Goal: Information Seeking & Learning: Learn about a topic

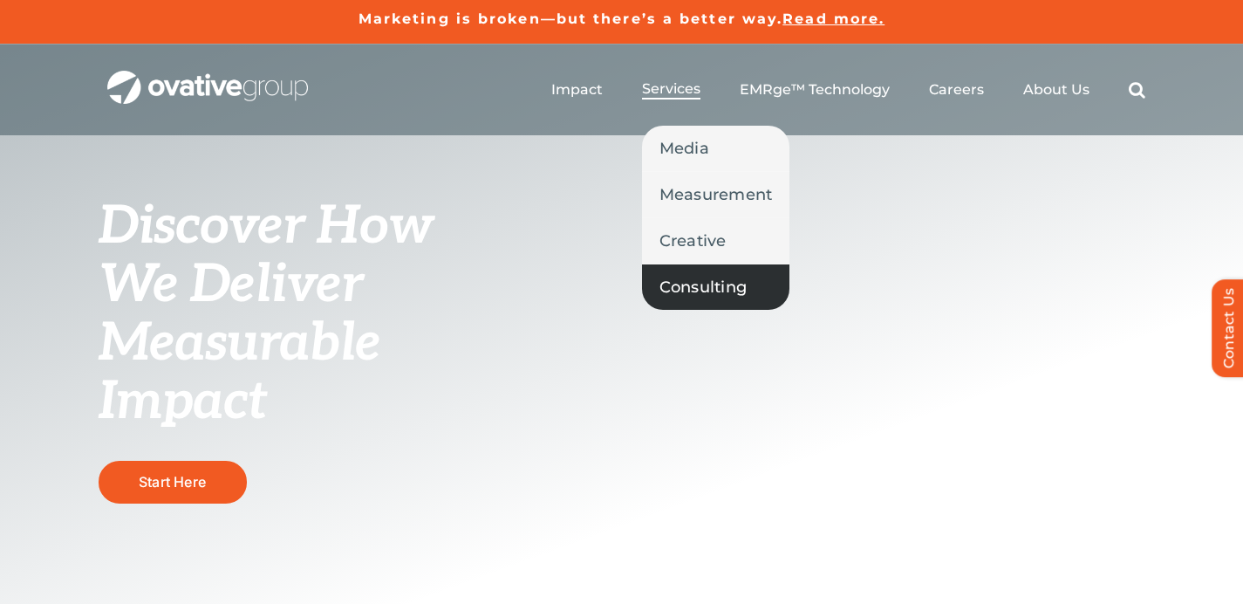
click at [704, 281] on span "Consulting" at bounding box center [703, 287] width 88 height 24
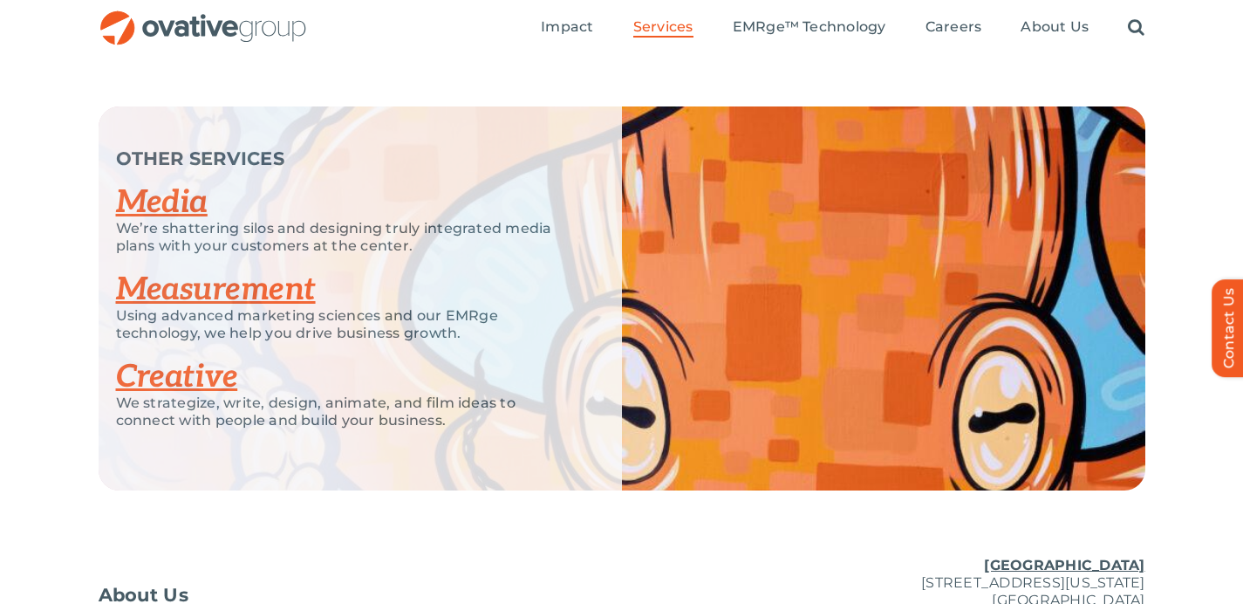
scroll to position [2848, 0]
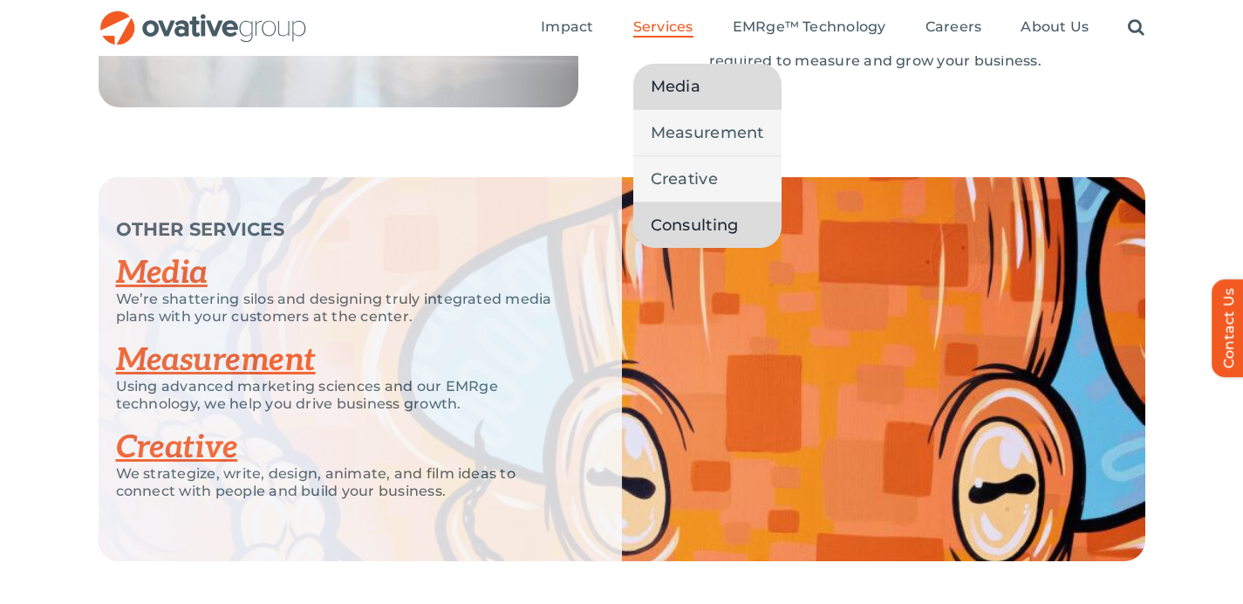
click at [676, 98] on span "Media" at bounding box center [676, 86] width 50 height 24
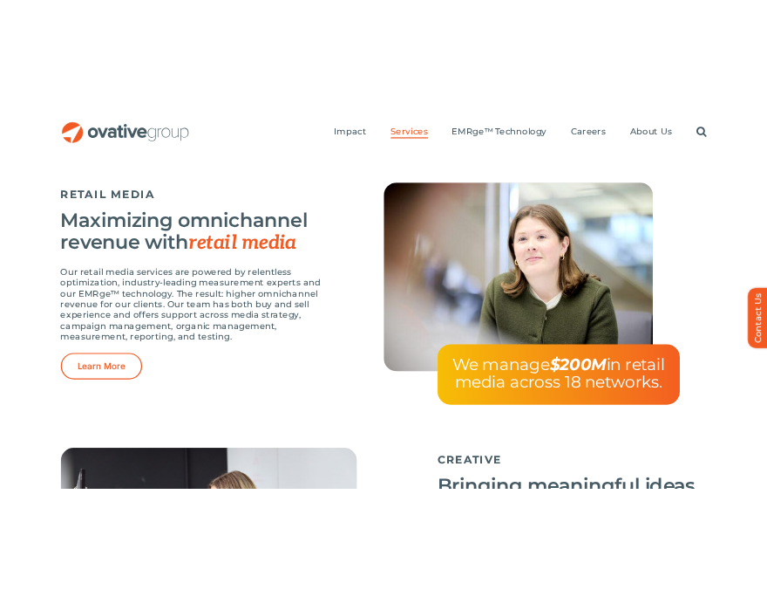
scroll to position [2323, 0]
